Goal: Task Accomplishment & Management: Complete application form

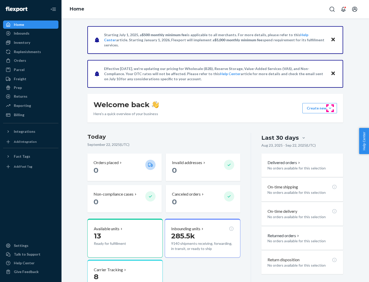
click at [330, 108] on button "Create new Create new inbound Create new order Create new product" at bounding box center [320, 108] width 35 height 10
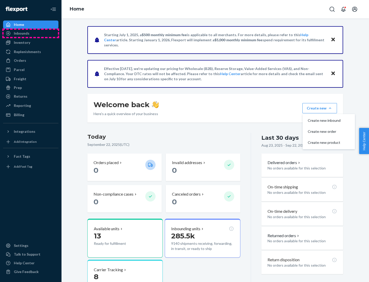
click at [31, 33] on div "Inbounds" at bounding box center [31, 33] width 54 height 7
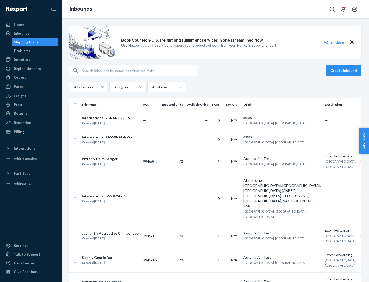
click at [345, 71] on button "Create inbound" at bounding box center [343, 70] width 35 height 10
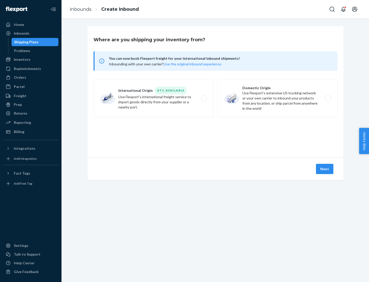
click at [278, 98] on label "Domestic Origin Use Flexport’s extensive US trucking network or your own carrie…" at bounding box center [278, 98] width 120 height 38
click at [328, 98] on input "Domestic Origin Use Flexport’s extensive US trucking network or your own carrie…" at bounding box center [329, 98] width 3 height 3
radio input "true"
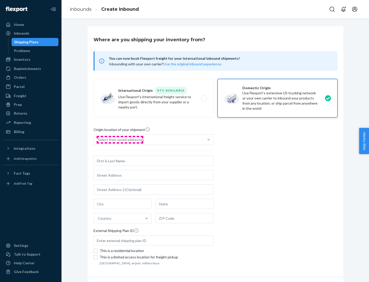
click at [120, 140] on div "Select from saved addresses" at bounding box center [121, 139] width 46 height 5
click at [98, 140] on input "Select from saved addresses" at bounding box center [98, 139] width 1 height 5
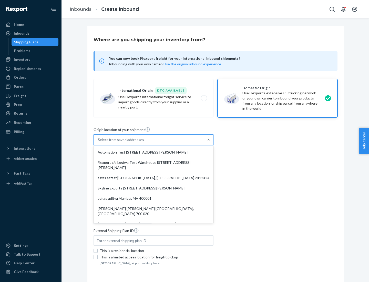
scroll to position [2, 0]
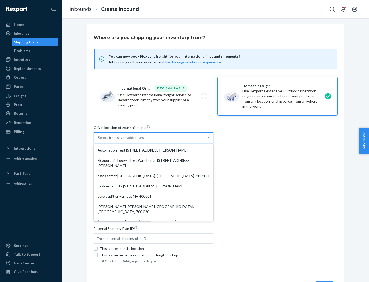
click at [154, 150] on div "Automation Test [STREET_ADDRESS][PERSON_NAME]" at bounding box center [154, 150] width 118 height 10
click at [98, 140] on input "option Automation Test [STREET_ADDRESS][PERSON_NAME]. 9 results available. Use …" at bounding box center [98, 137] width 1 height 5
type input "Automation Test"
type input "9th Floor"
type input "[GEOGRAPHIC_DATA]"
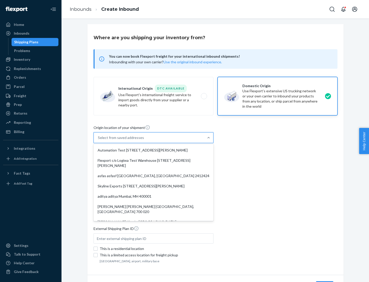
type input "CA"
type input "94104"
type input "[STREET_ADDRESS][PERSON_NAME]"
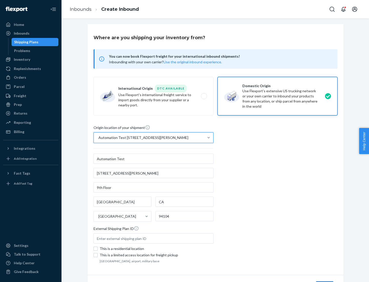
scroll to position [30, 0]
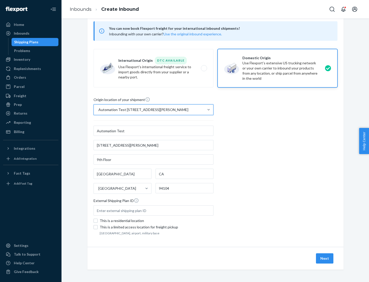
click at [325, 259] on button "Next" at bounding box center [324, 258] width 17 height 10
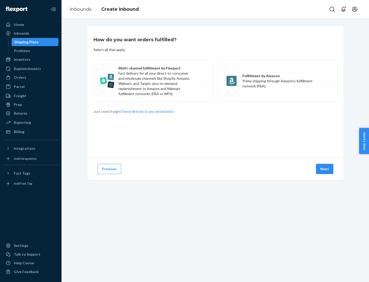
click at [154, 81] on label "Multi-channel fulfillment by Flexport Fast delivery for all your direct-to-cons…" at bounding box center [154, 81] width 120 height 41
click at [204, 81] on input "Multi-channel fulfillment by Flexport Fast delivery for all your direct-to-cons…" at bounding box center [205, 80] width 3 height 3
radio input "true"
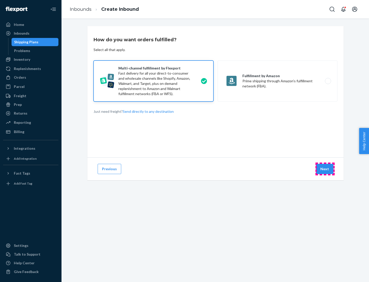
click at [325, 169] on button "Next" at bounding box center [324, 169] width 17 height 10
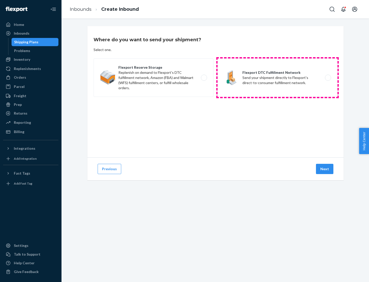
click at [278, 78] on label "Flexport DTC Fulfillment Network Send your shipment directly to Flexport's dire…" at bounding box center [278, 77] width 120 height 38
click at [328, 78] on input "Flexport DTC Fulfillment Network Send your shipment directly to Flexport's dire…" at bounding box center [329, 77] width 3 height 3
radio input "true"
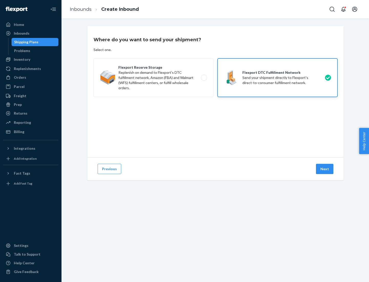
click at [325, 169] on button "Next" at bounding box center [324, 169] width 17 height 10
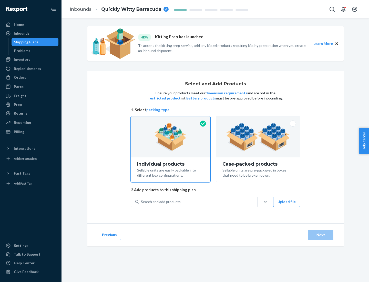
click at [259, 137] on img at bounding box center [258, 137] width 64 height 28
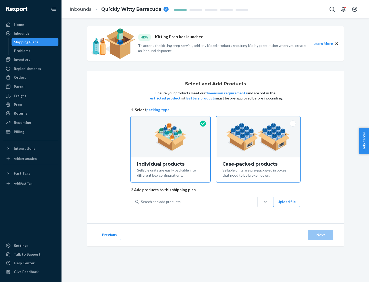
click at [259, 120] on input "Case-packed products Sellable units are pre-packaged in boxes that need to be b…" at bounding box center [258, 117] width 3 height 3
radio input "true"
radio input "false"
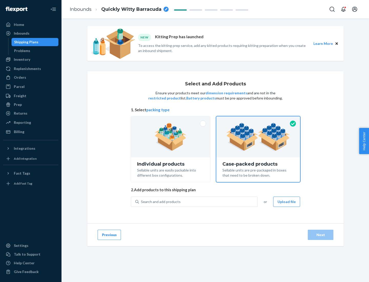
click at [198, 202] on div "Search and add products" at bounding box center [198, 201] width 118 height 9
click at [142, 202] on input "Search and add products" at bounding box center [141, 201] width 1 height 5
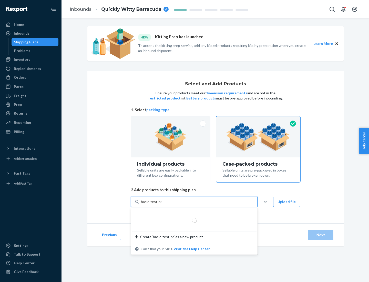
type input "basic-test-product-1"
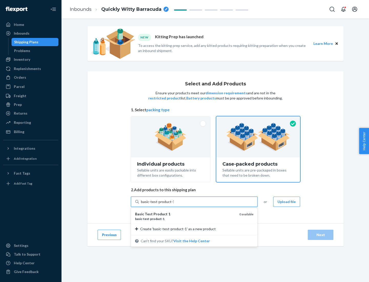
click at [185, 219] on div "basic - test - product - 1" at bounding box center [185, 219] width 100 height 4
click at [174, 204] on input "basic-test-product-1" at bounding box center [157, 201] width 33 height 5
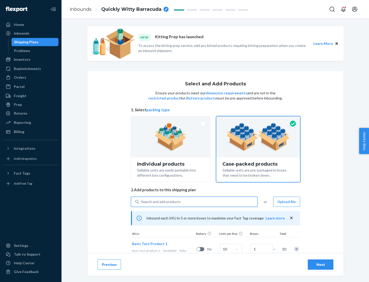
scroll to position [18, 0]
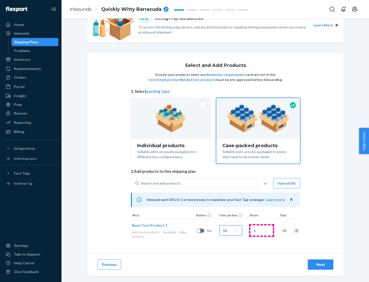
type input "10"
type input "7"
click at [321, 265] on div "Next" at bounding box center [320, 264] width 17 height 5
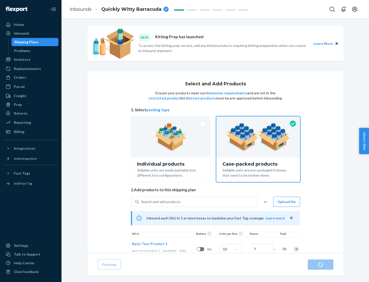
radio input "true"
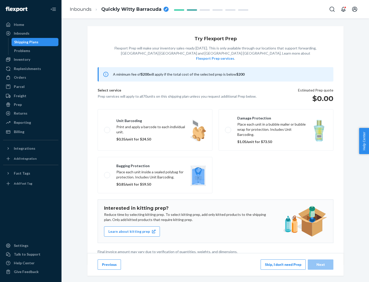
scroll to position [1, 0]
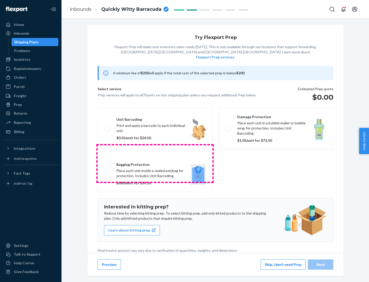
click at [155, 163] on label "Bagging protection Place each unit inside a sealed polybag for protection. Incl…" at bounding box center [155, 174] width 115 height 36
click at [107, 172] on input "Bagging protection Place each unit inside a sealed polybag for protection. Incl…" at bounding box center [105, 173] width 3 height 3
checkbox input "true"
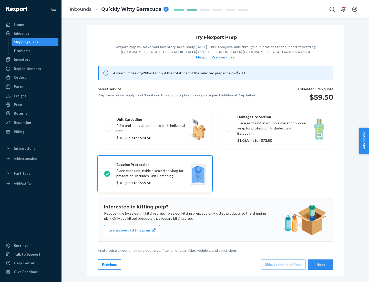
click at [321, 264] on div "Next" at bounding box center [320, 264] width 17 height 5
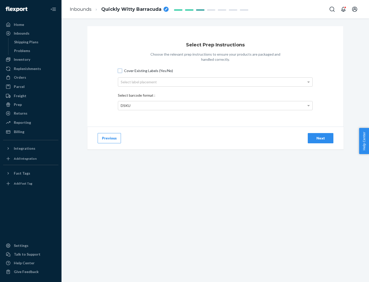
click at [120, 71] on input "Cover Existing Labels (Yes/No)" at bounding box center [120, 71] width 4 height 4
checkbox input "true"
click at [215, 82] on div "Select label placement" at bounding box center [215, 82] width 194 height 9
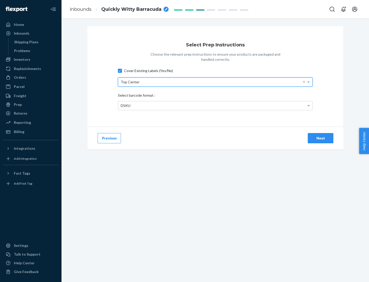
click at [215, 105] on div "DSKU" at bounding box center [215, 105] width 194 height 9
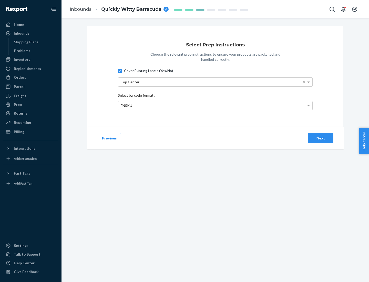
click at [321, 138] on div "Next" at bounding box center [320, 138] width 17 height 5
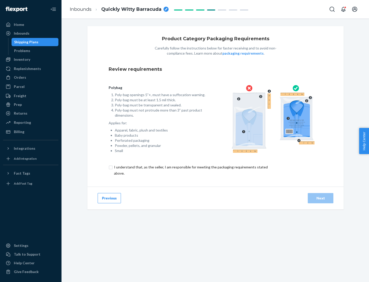
click at [191, 170] on input "checkbox" at bounding box center [194, 170] width 171 height 12
checkbox input "true"
click at [321, 198] on div "Next" at bounding box center [320, 198] width 17 height 5
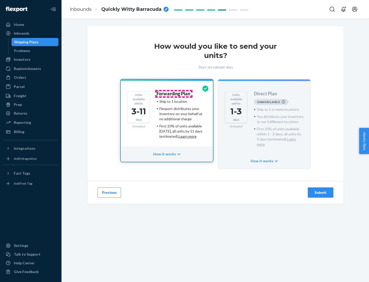
click at [174, 94] on h4 "Forwarding Plan" at bounding box center [174, 93] width 34 height 5
click at [321, 190] on div "Submit" at bounding box center [320, 192] width 17 height 5
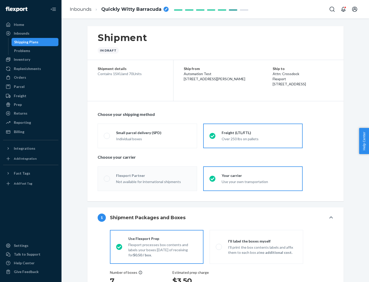
radio input "true"
radio input "false"
radio input "true"
radio input "false"
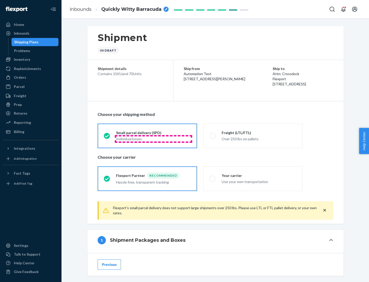
click at [154, 139] on div "Individual boxes" at bounding box center [153, 138] width 75 height 5
click at [107, 137] on input "Small parcel delivery (SPD) Individual boxes" at bounding box center [105, 135] width 3 height 3
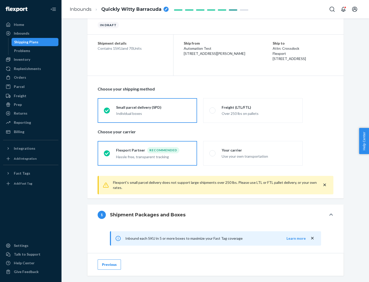
click at [154, 150] on div "Recommended" at bounding box center [163, 150] width 32 height 6
click at [107, 152] on input "Flexport Partner Recommended Hassle free, transparent tracking" at bounding box center [105, 153] width 3 height 3
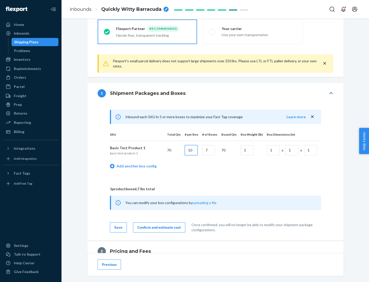
type input "10"
type input "7"
type input "1"
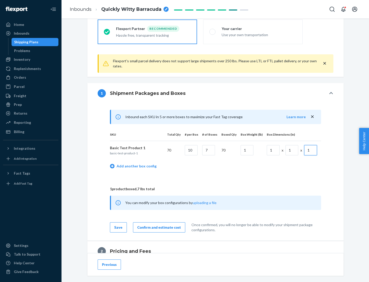
scroll to position [224, 0]
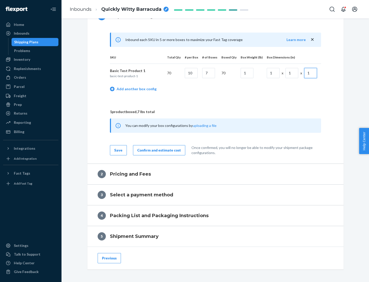
type input "1"
click at [158, 150] on div "Confirm and estimate cost" at bounding box center [159, 150] width 44 height 5
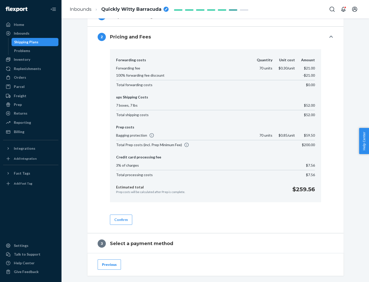
scroll to position [294, 0]
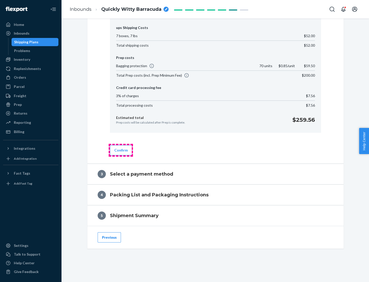
click at [121, 150] on button "Confirm" at bounding box center [121, 150] width 22 height 10
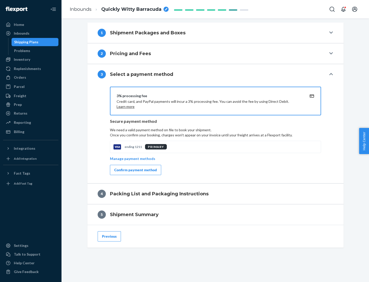
scroll to position [207, 0]
click at [135, 170] on div "Confirm payment method" at bounding box center [135, 169] width 43 height 5
